Goal: Task Accomplishment & Management: Manage account settings

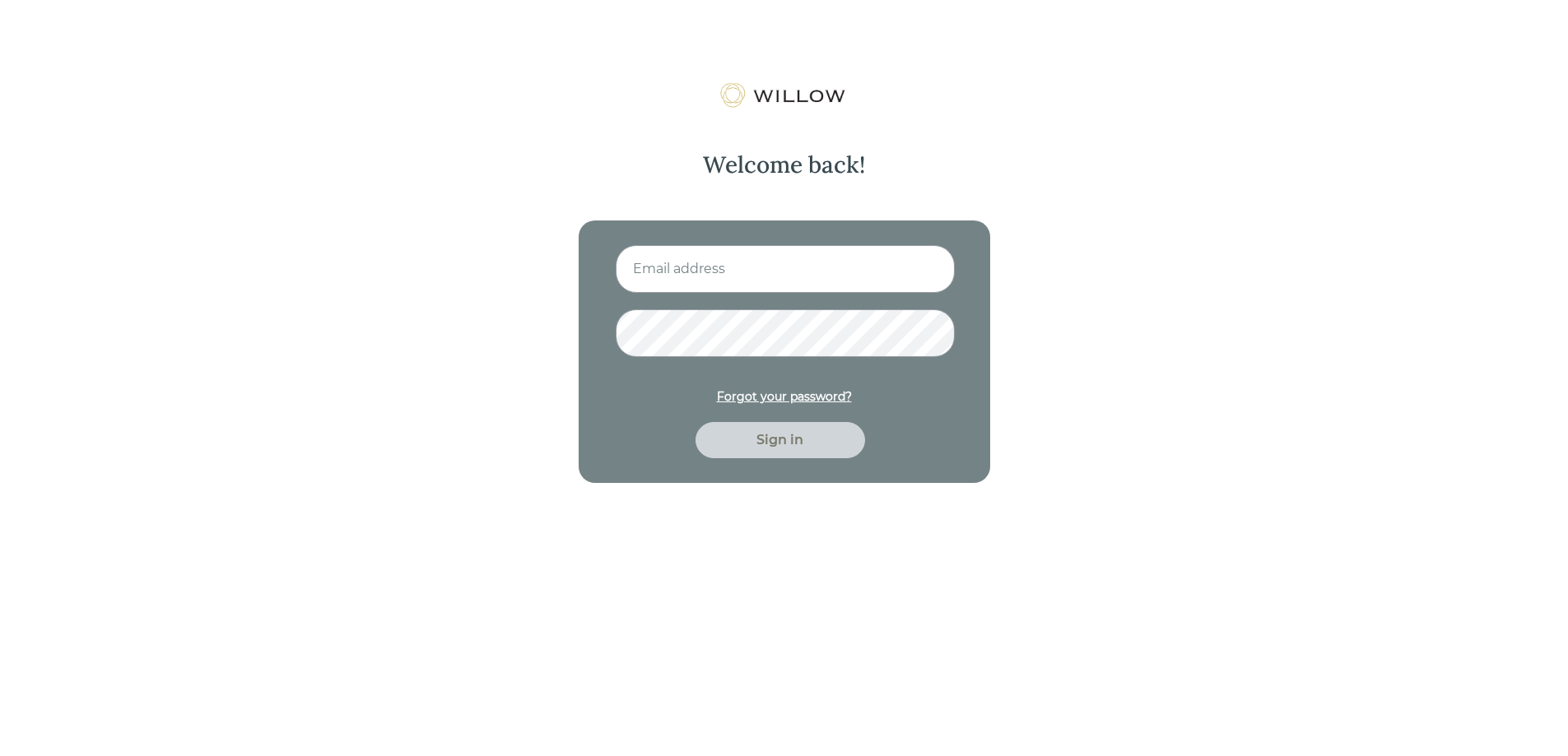
click at [847, 279] on input at bounding box center [785, 269] width 339 height 48
type input "[EMAIL_ADDRESS][DOMAIN_NAME]"
click at [696, 422] on button "Sign in" at bounding box center [780, 440] width 170 height 36
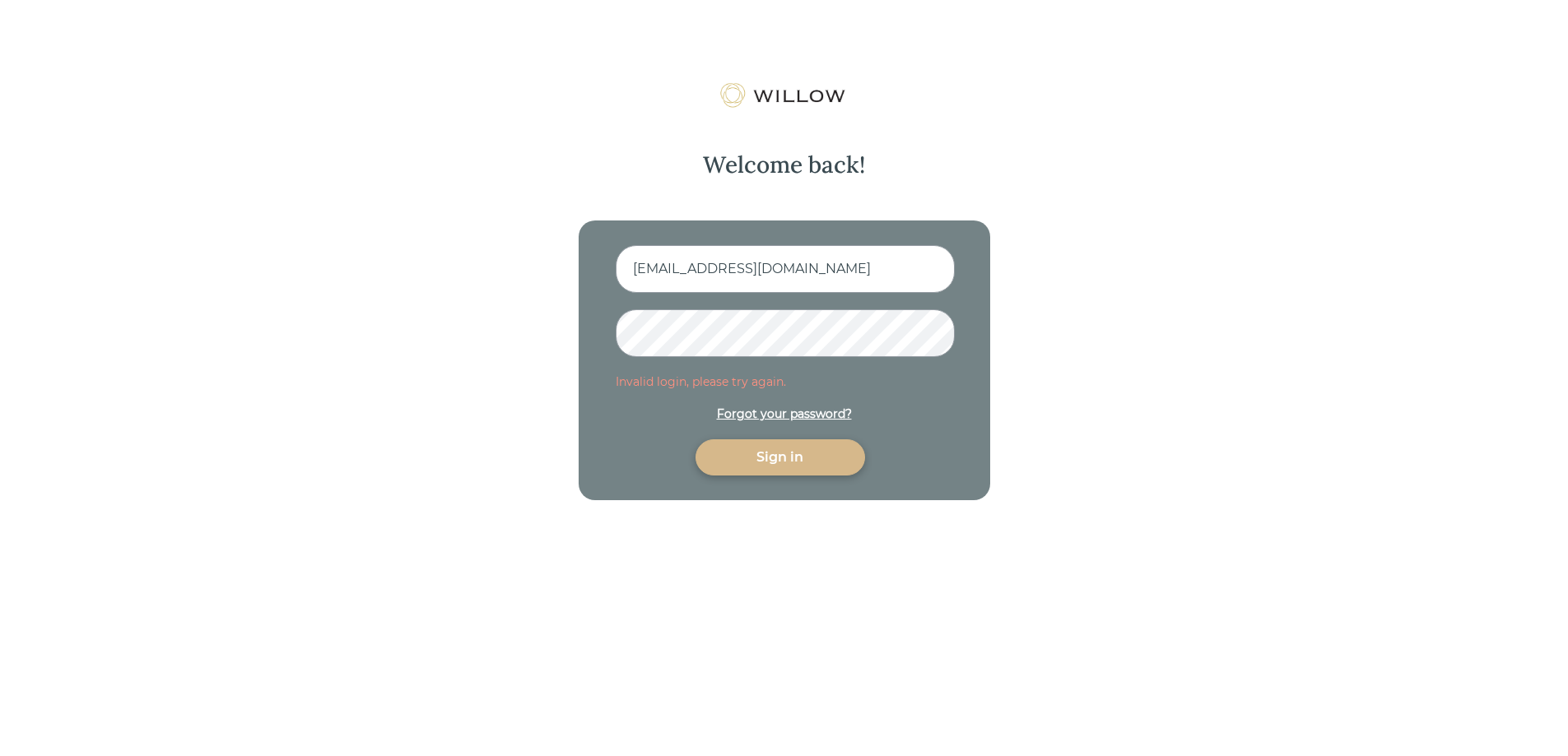
click at [402, 348] on div "Welcome back! [EMAIL_ADDRESS][DOMAIN_NAME] Invalid login, please try again. For…" at bounding box center [784, 460] width 1568 height 756
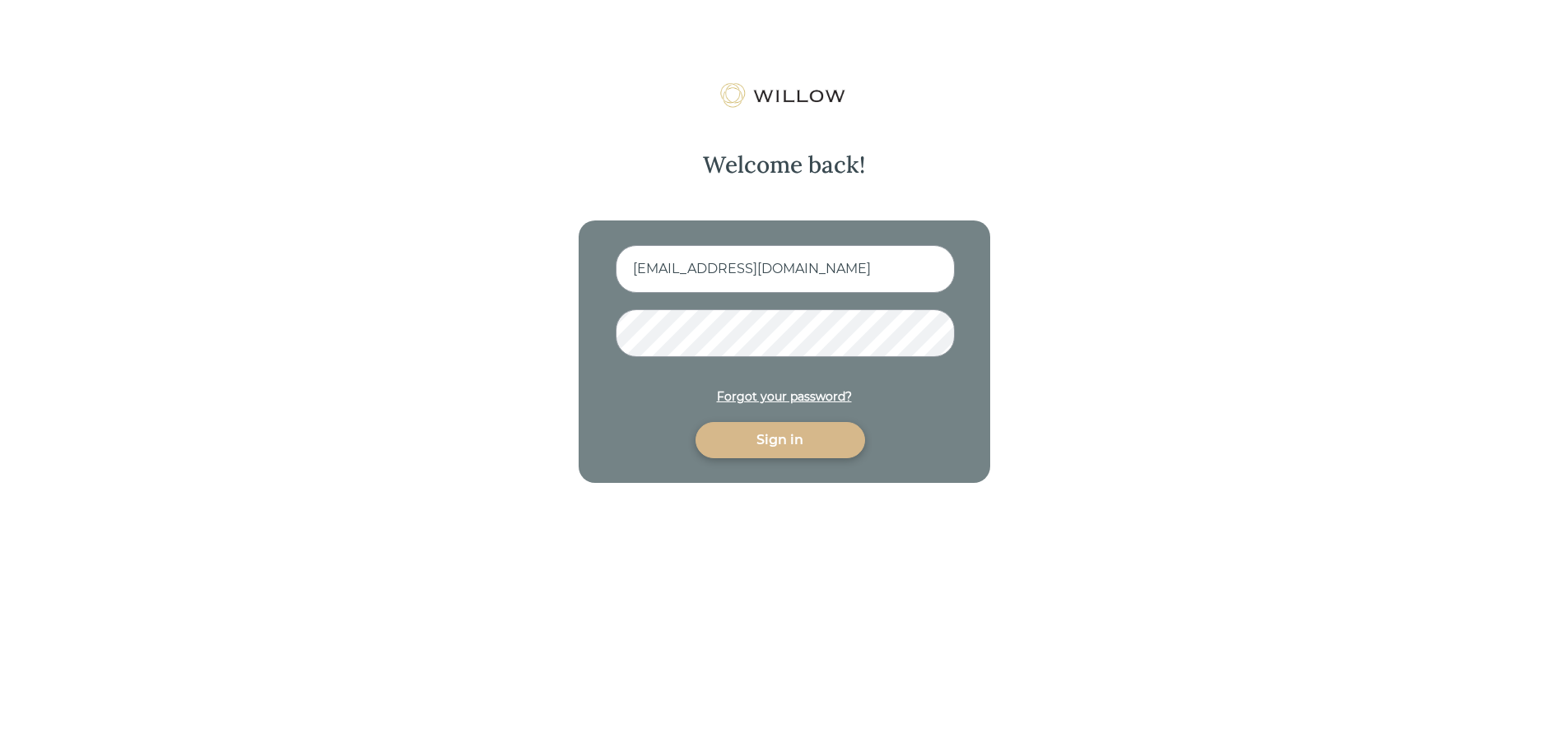
click at [696, 422] on button "Sign in" at bounding box center [780, 440] width 170 height 36
click at [554, 329] on div "Welcome back! [EMAIL_ADDRESS][DOMAIN_NAME] Forgot your password? Sign in" at bounding box center [784, 460] width 1568 height 756
click at [696, 422] on button "Sign in" at bounding box center [780, 440] width 170 height 36
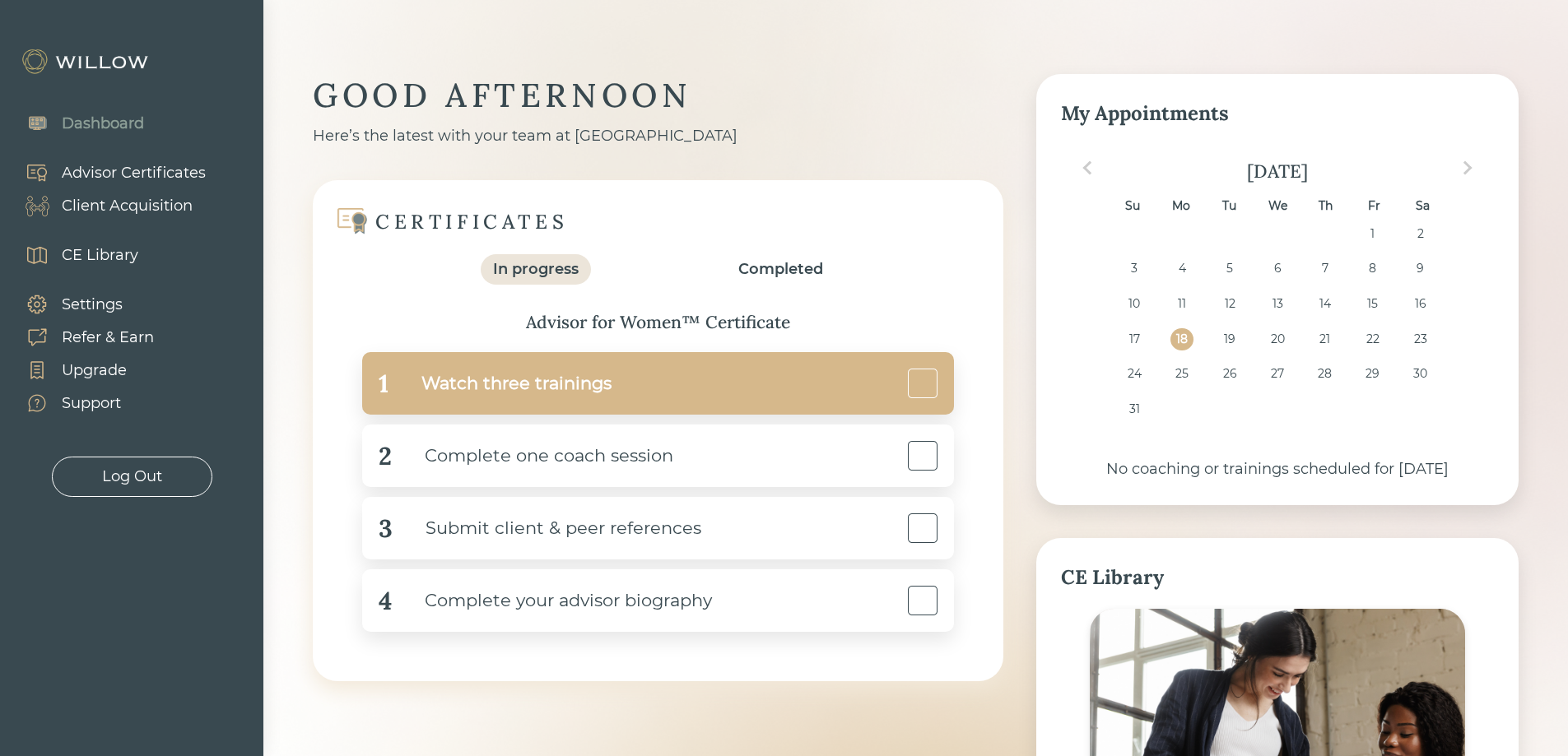
click at [886, 391] on div "1 Watch three trainings" at bounding box center [658, 383] width 592 height 63
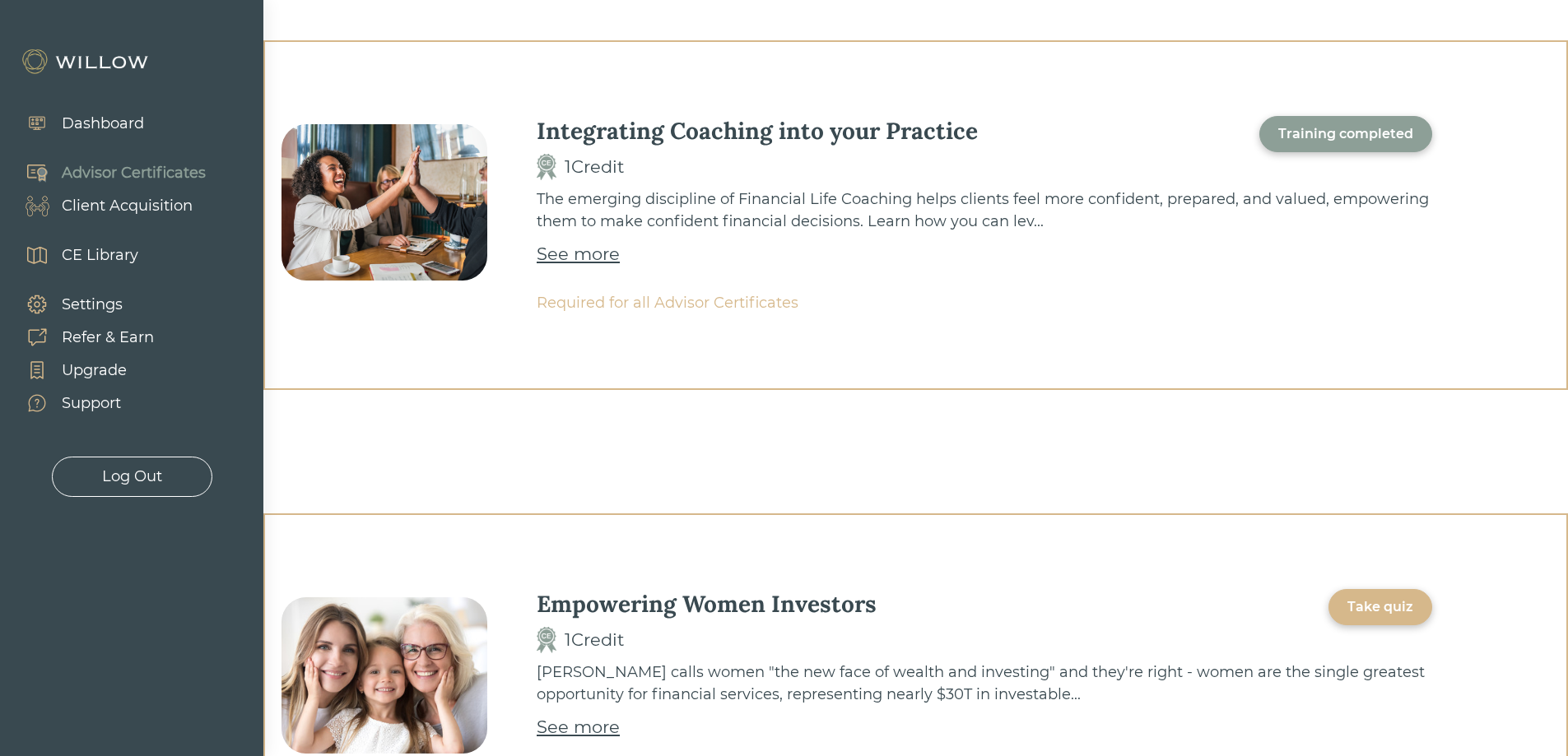
scroll to position [41, 0]
click at [161, 489] on div "Log Out" at bounding box center [132, 477] width 161 height 41
